Goal: Transaction & Acquisition: Obtain resource

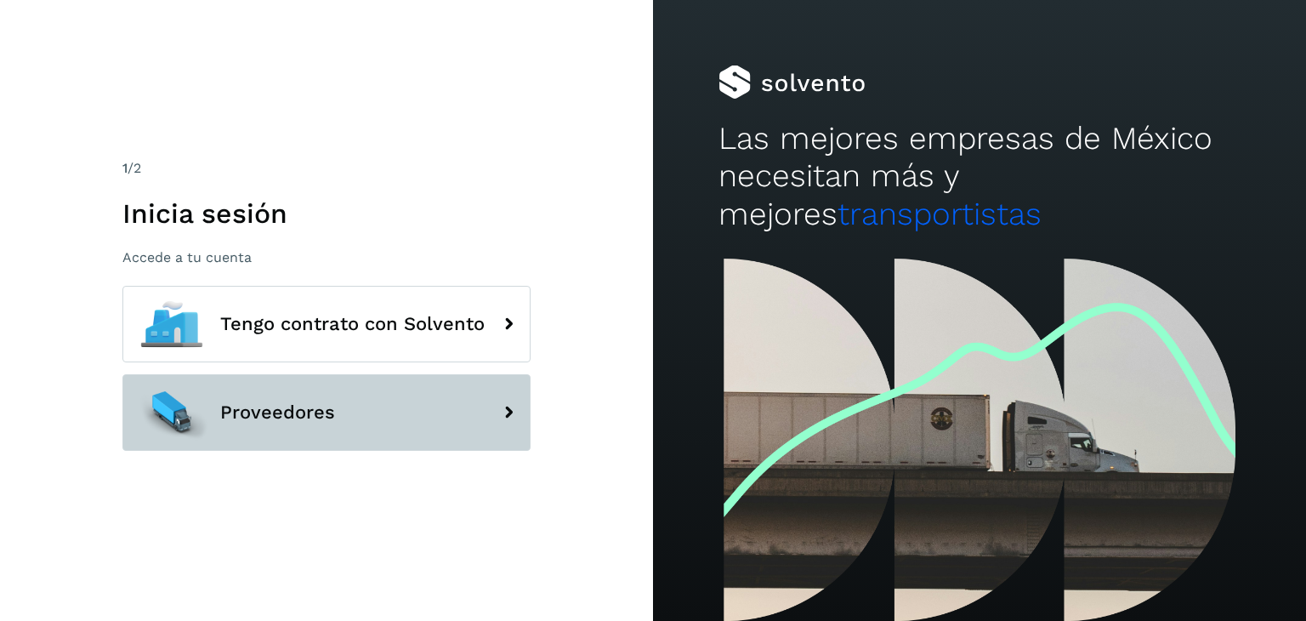
click at [287, 395] on button "Proveedores" at bounding box center [326, 412] width 408 height 77
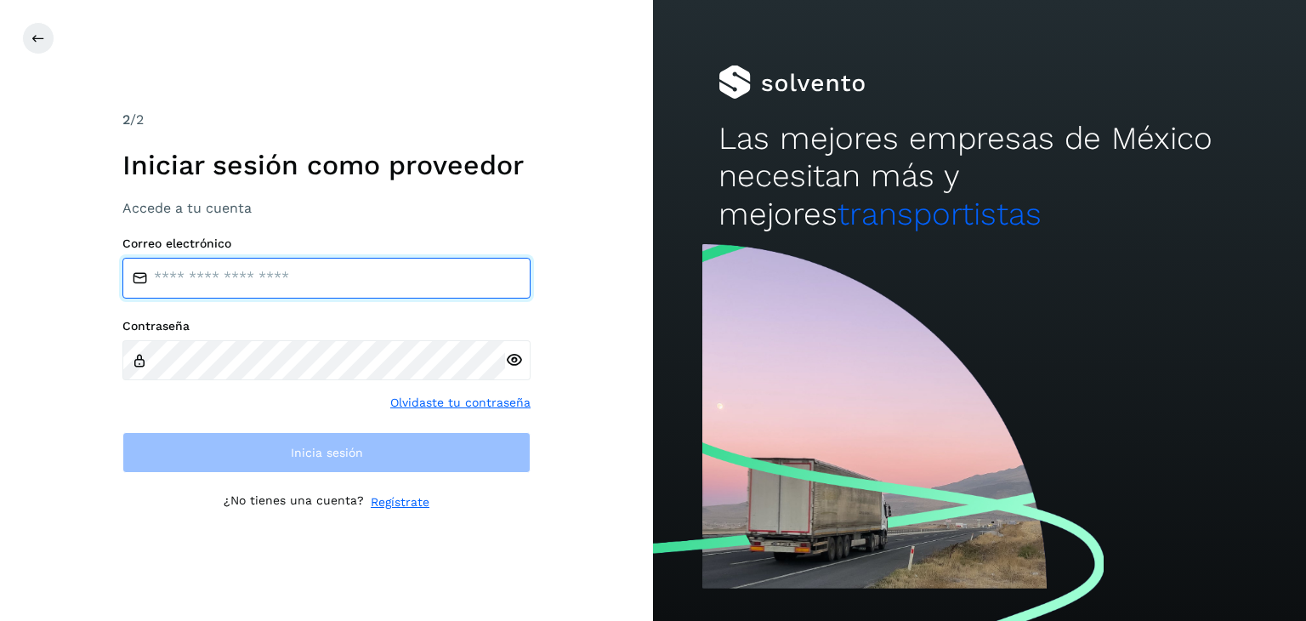
type input "**********"
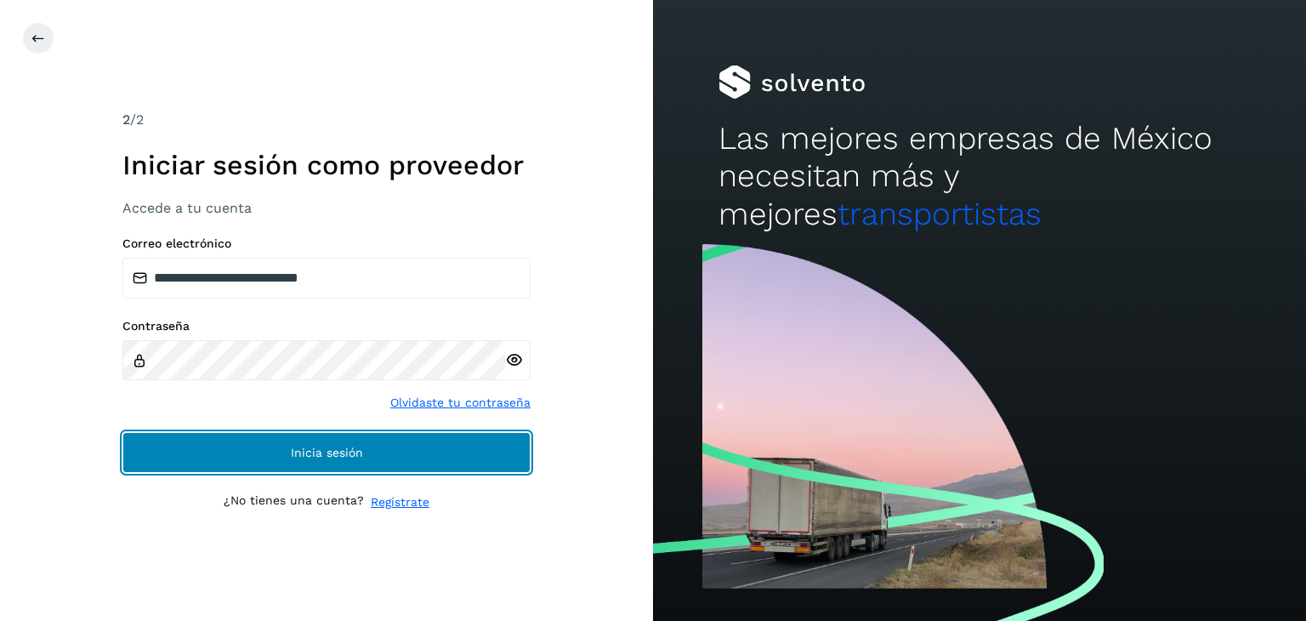
click at [245, 448] on button "Inicia sesión" at bounding box center [326, 452] width 408 height 41
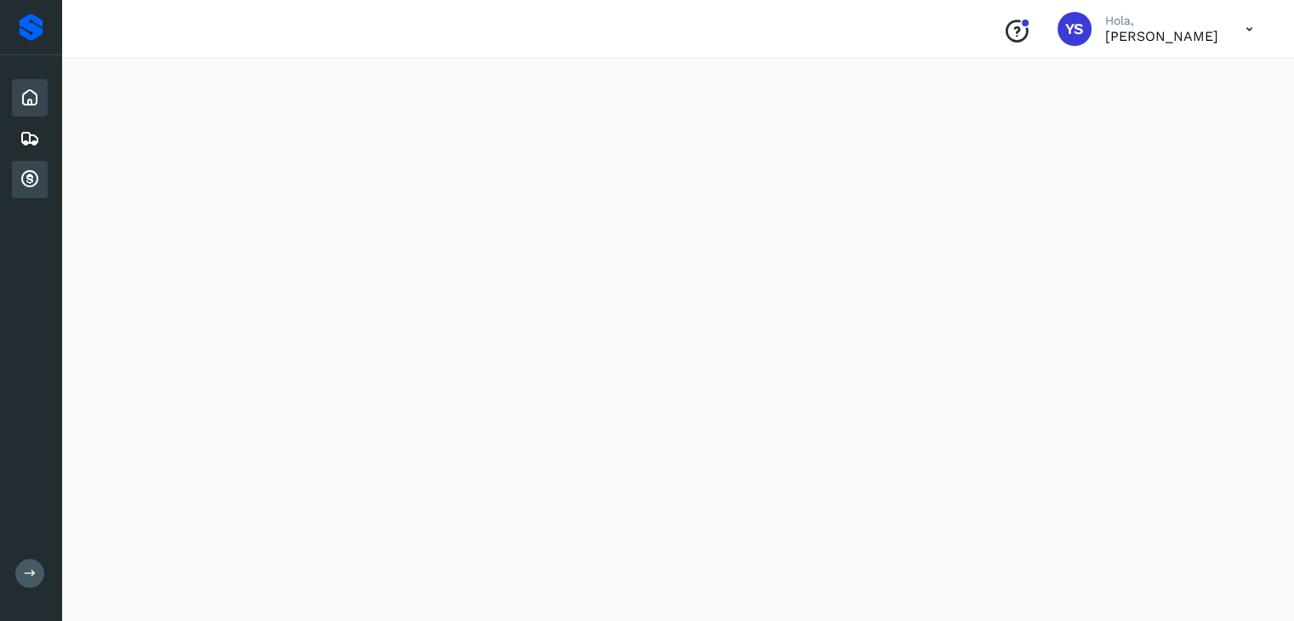
click at [24, 171] on icon at bounding box center [30, 179] width 20 height 20
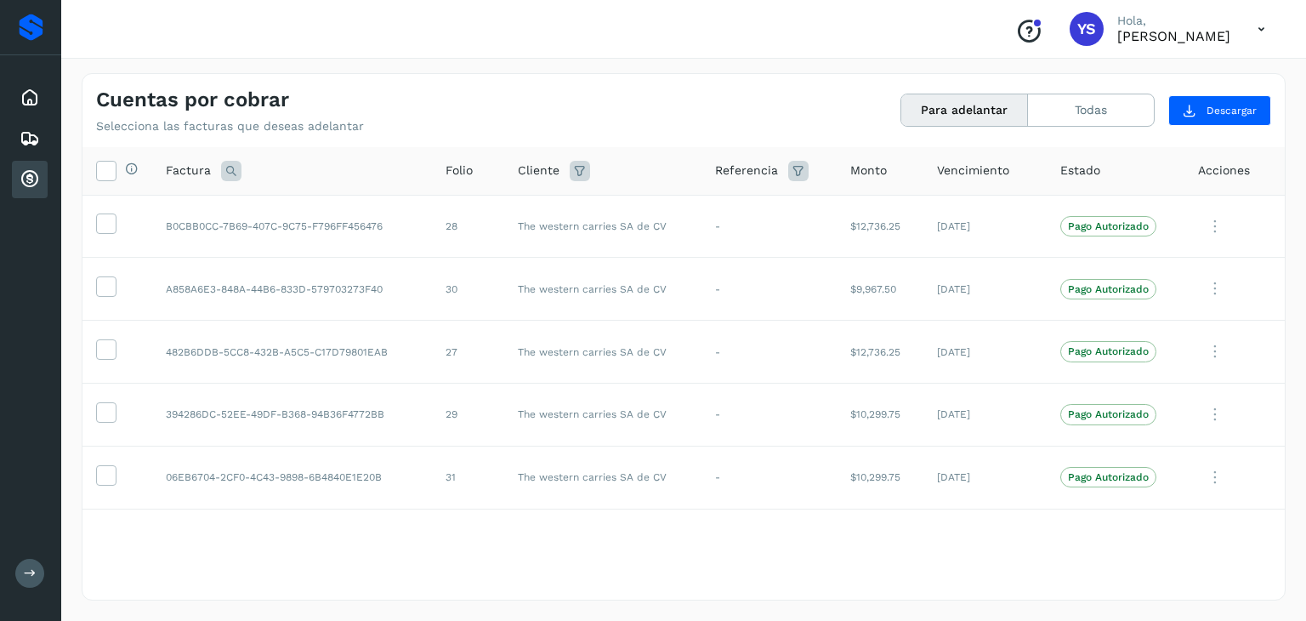
click at [504, 569] on div "Selecciona todas las facturas disponibles para adelanto Factura Folio Cliente R…" at bounding box center [684, 372] width 1203 height 451
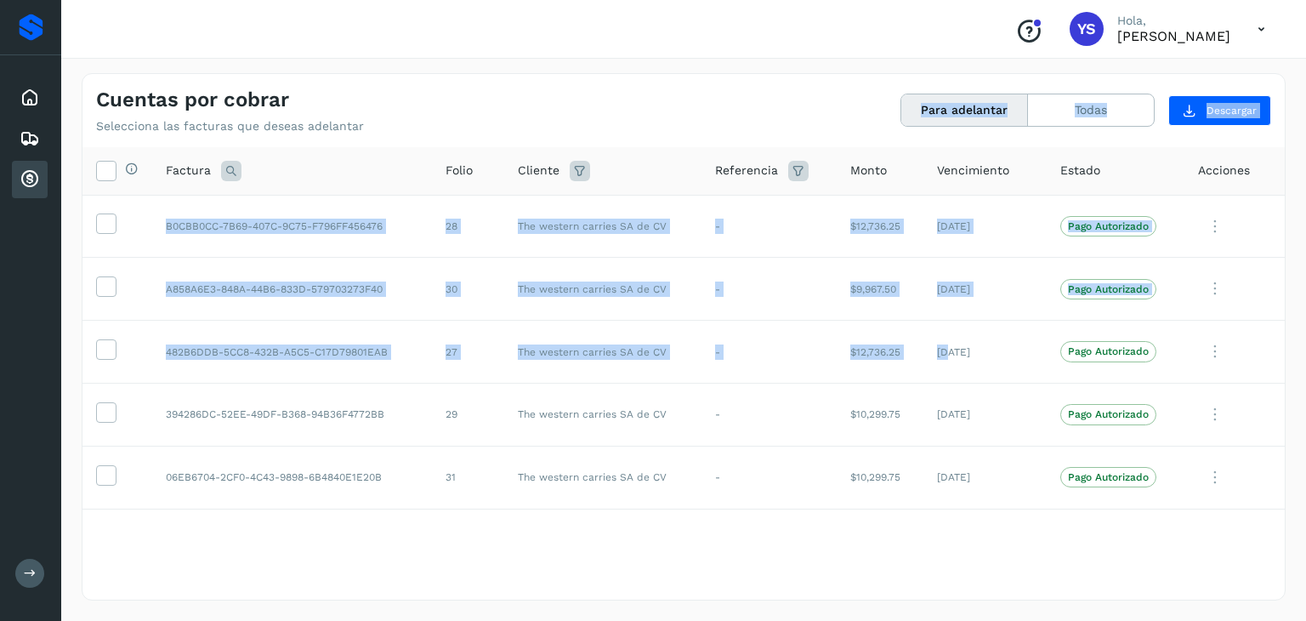
drag, startPoint x: 946, startPoint y: 322, endPoint x: 868, endPoint y: 50, distance: 282.4
click at [863, 65] on div "Cuentas por cobrar Selecciona las facturas que deseas adelantar Para adelantar …" at bounding box center [683, 337] width 1245 height 568
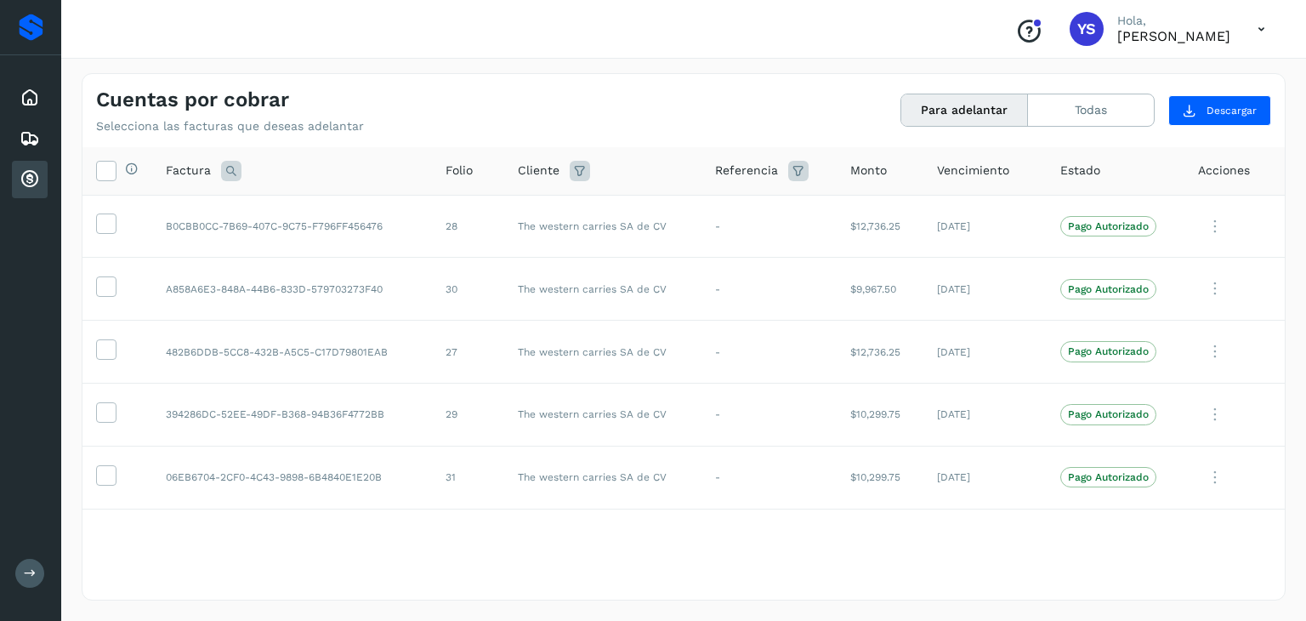
click at [782, 92] on div "Cuentas por cobrar Selecciona las facturas que deseas adelantar Para adelantar …" at bounding box center [684, 104] width 1203 height 60
